Goal: Information Seeking & Learning: Compare options

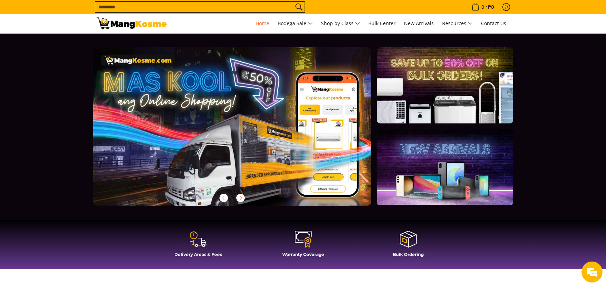
scroll to position [0, 278]
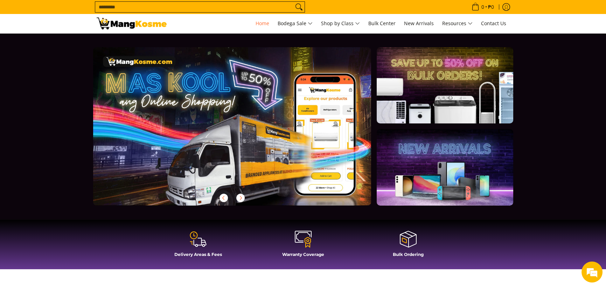
click at [461, 185] on link at bounding box center [444, 167] width 136 height 76
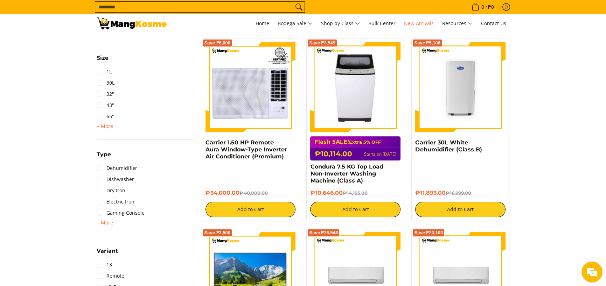
scroll to position [595, 0]
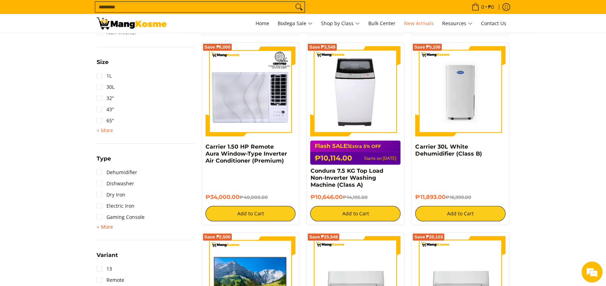
click at [108, 226] on span "+ More" at bounding box center [105, 227] width 16 height 6
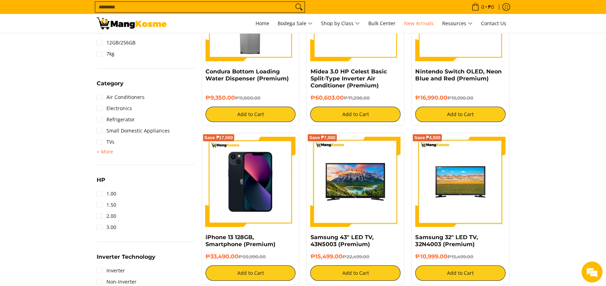
scroll to position [280, 0]
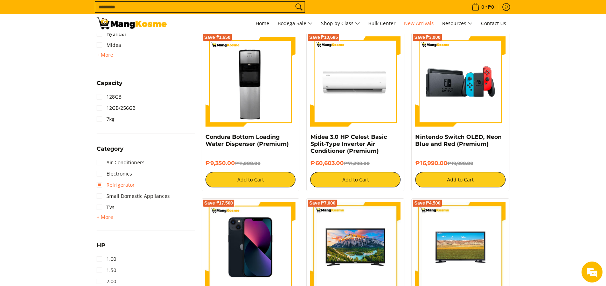
click at [113, 181] on link "Refrigerator" at bounding box center [116, 184] width 38 height 11
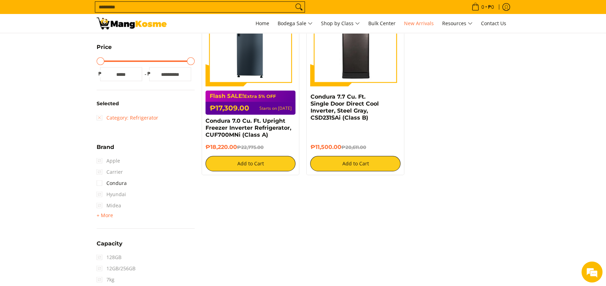
scroll to position [91, 0]
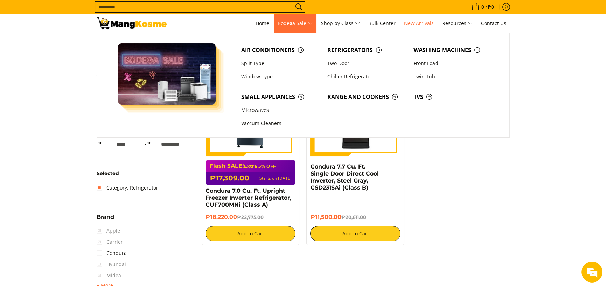
click at [308, 21] on span "Bodega Sale" at bounding box center [294, 23] width 35 height 9
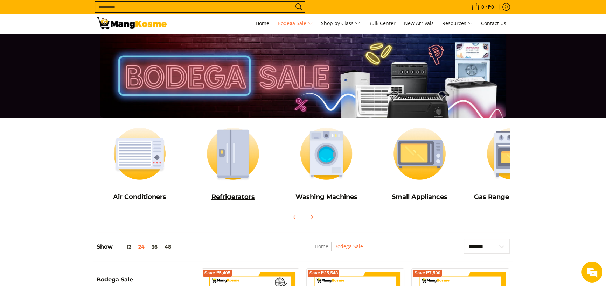
click at [228, 164] on img at bounding box center [233, 153] width 86 height 65
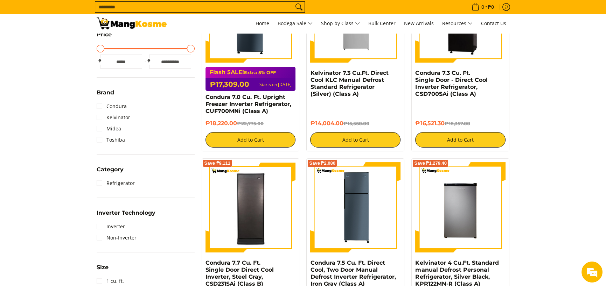
scroll to position [70, 0]
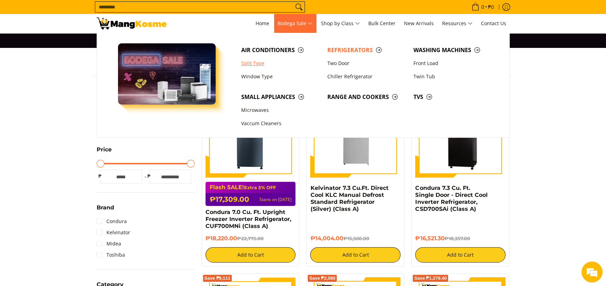
click at [259, 64] on link "Split Type" at bounding box center [281, 63] width 86 height 13
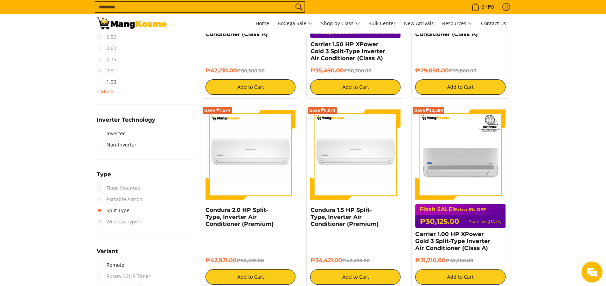
scroll to position [525, 0]
